Goal: Use online tool/utility

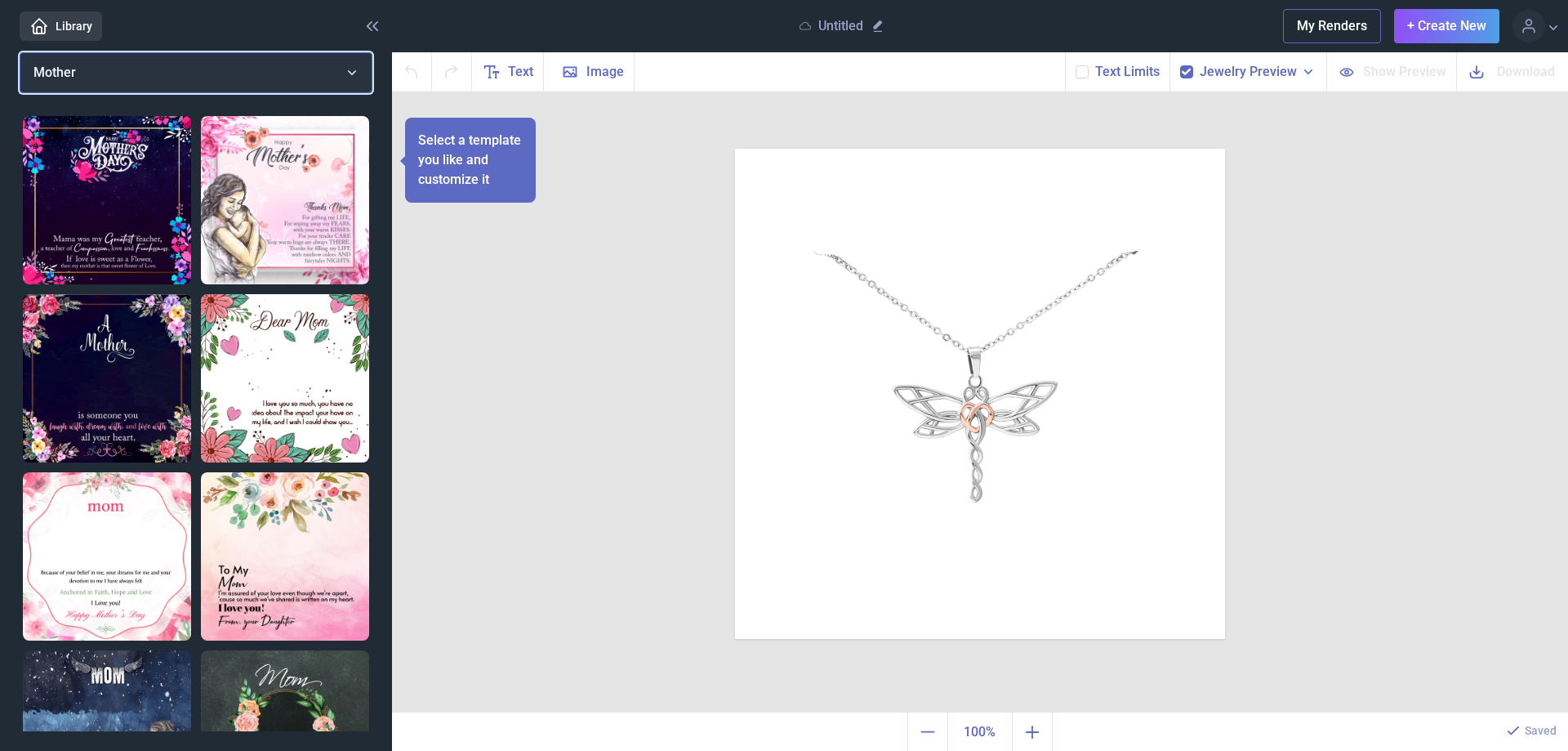
click at [353, 70] on button "Mother" at bounding box center [196, 73] width 353 height 41
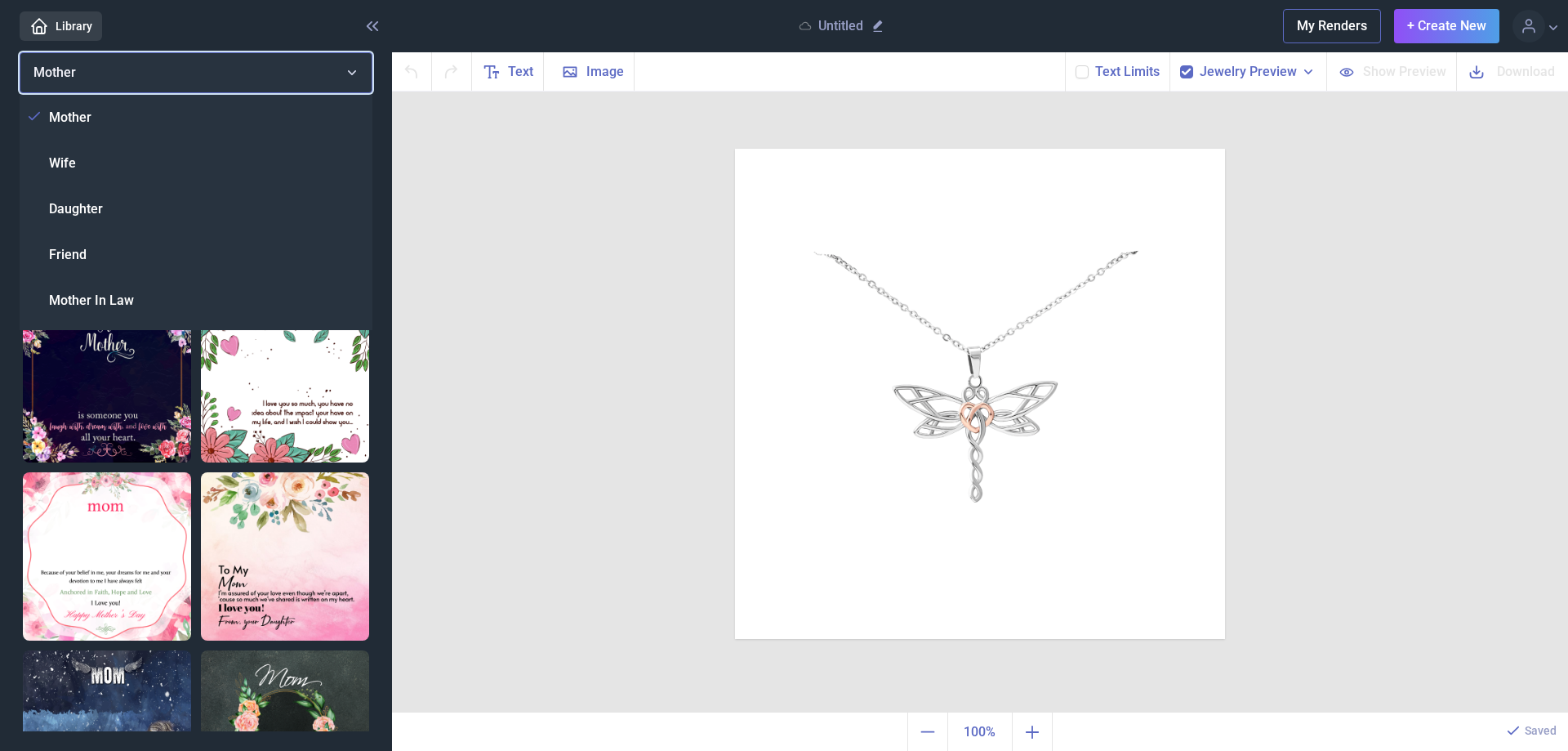
click at [353, 70] on button "Mother" at bounding box center [196, 73] width 353 height 41
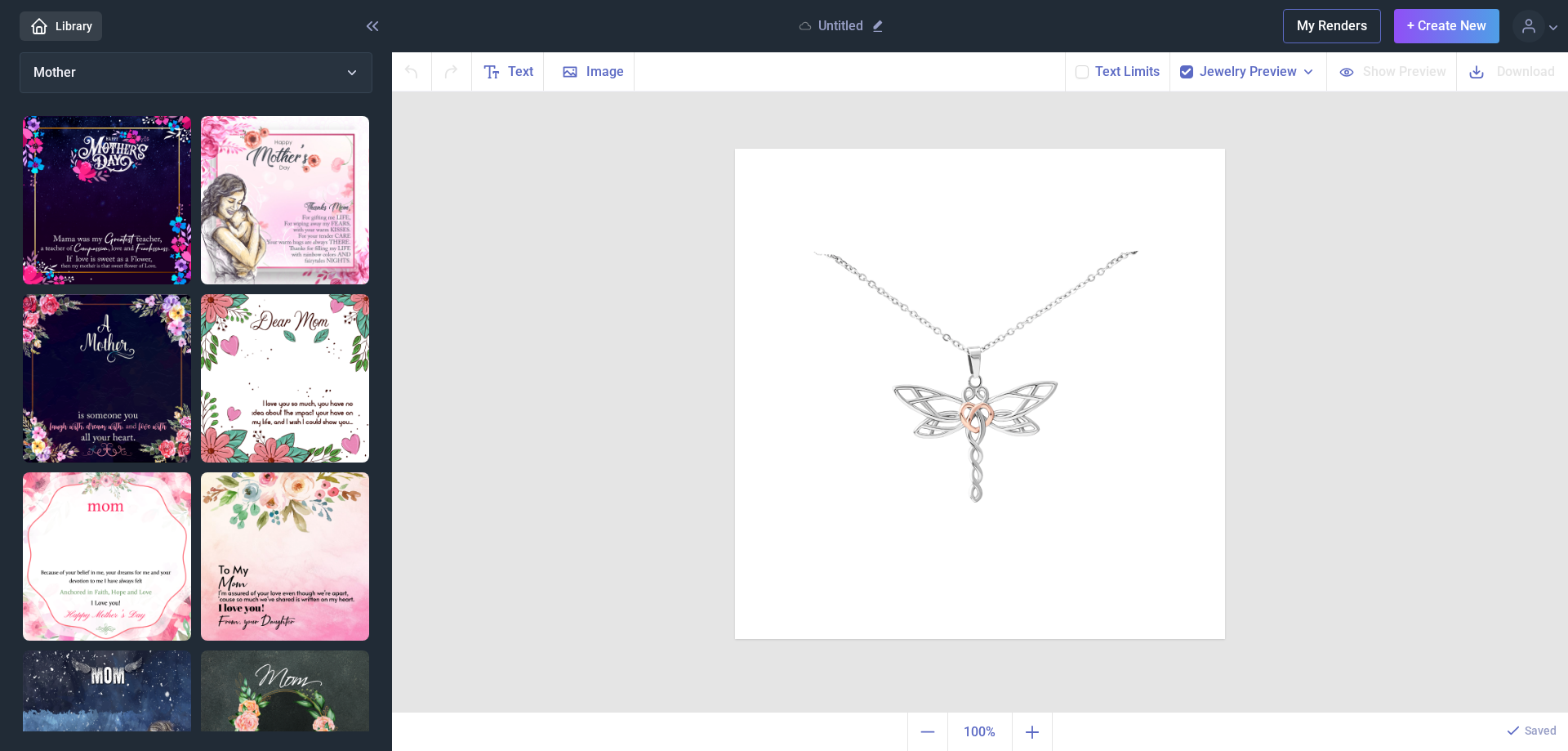
click at [1249, 73] on span "Jewelry Preview" at bounding box center [1248, 71] width 97 height 19
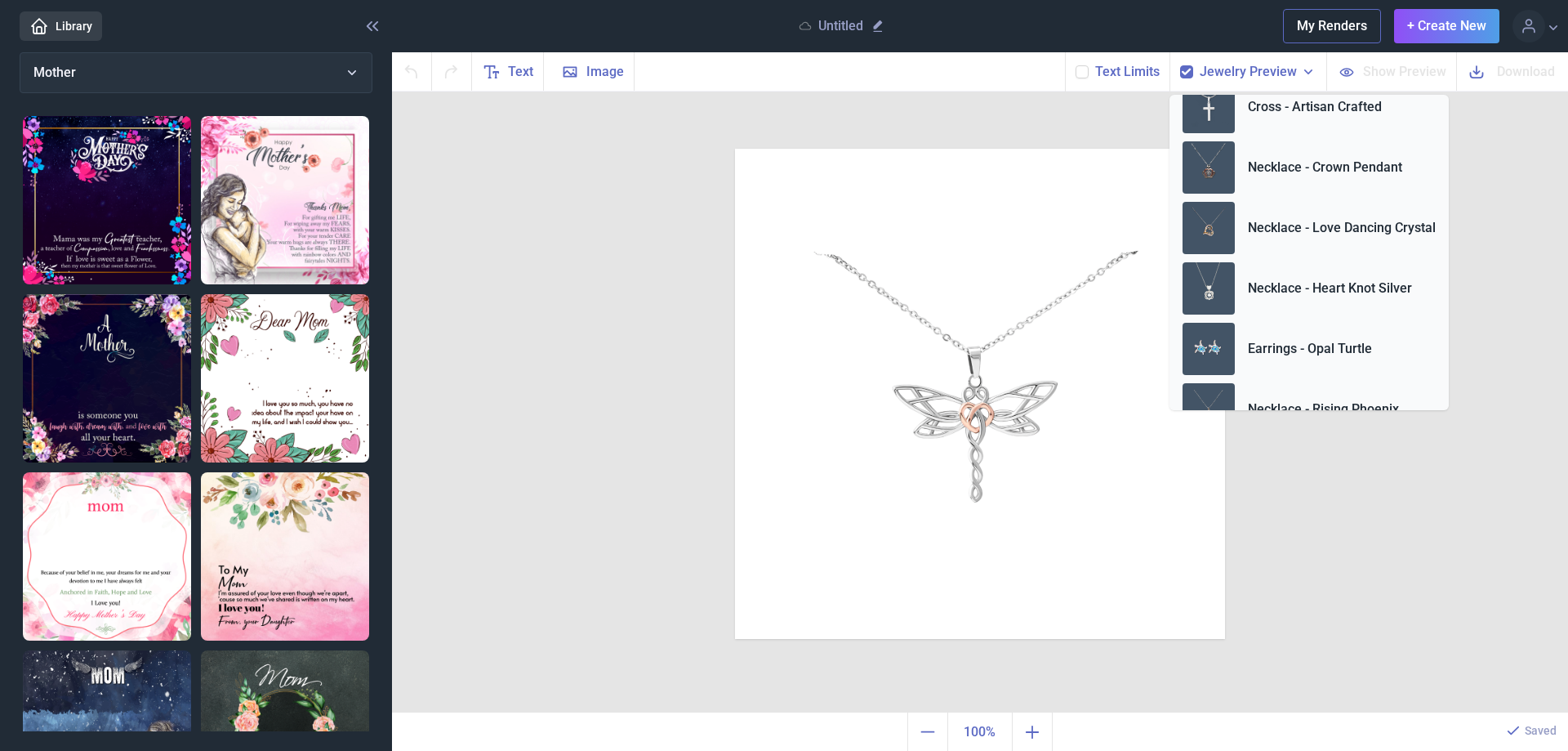
scroll to position [211, 0]
click at [1288, 164] on p "Necklace - Crown Pendant" at bounding box center [1325, 164] width 154 height 19
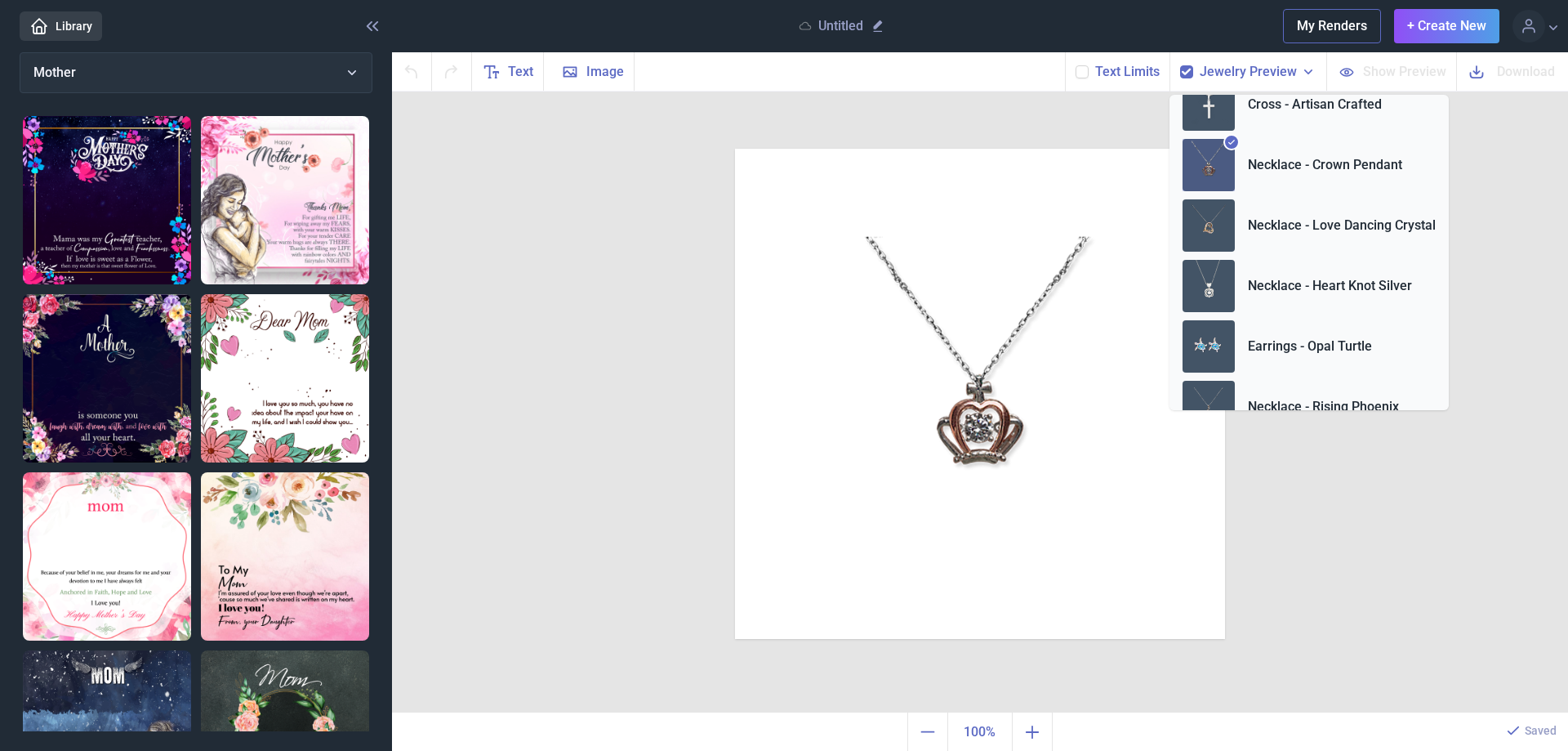
click at [1405, 536] on div "Duplicate Delete Backwards > Forward" at bounding box center [981, 402] width 1176 height 622
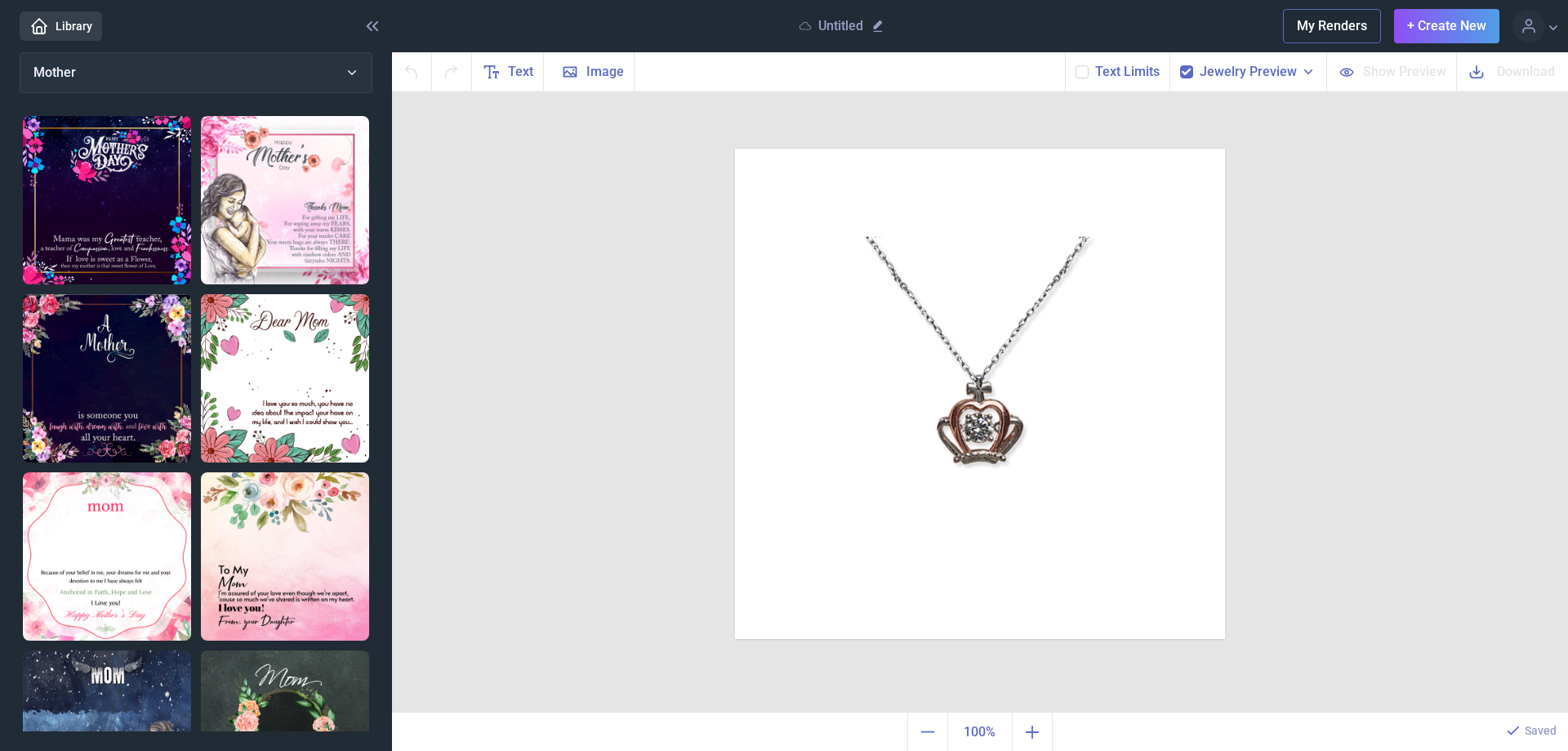
click at [60, 24] on link "Library" at bounding box center [60, 26] width 82 height 30
